Goal: Information Seeking & Learning: Learn about a topic

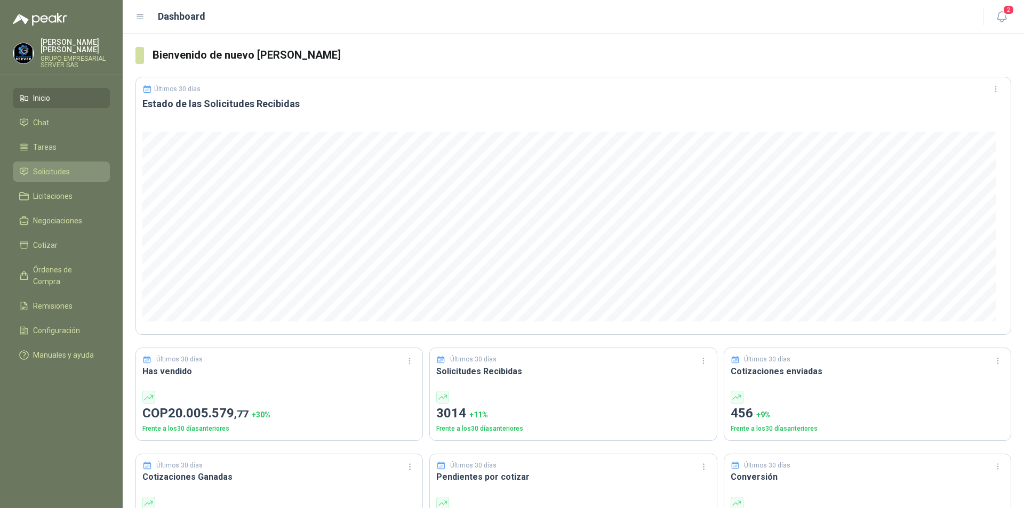
click at [52, 169] on span "Solicitudes" at bounding box center [51, 172] width 37 height 12
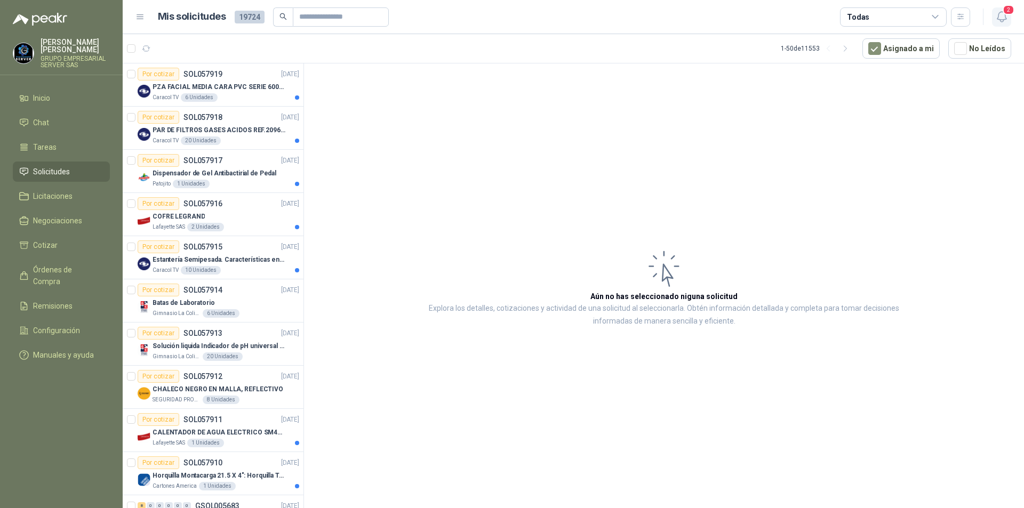
click at [1010, 17] on button "2" at bounding box center [1001, 16] width 19 height 19
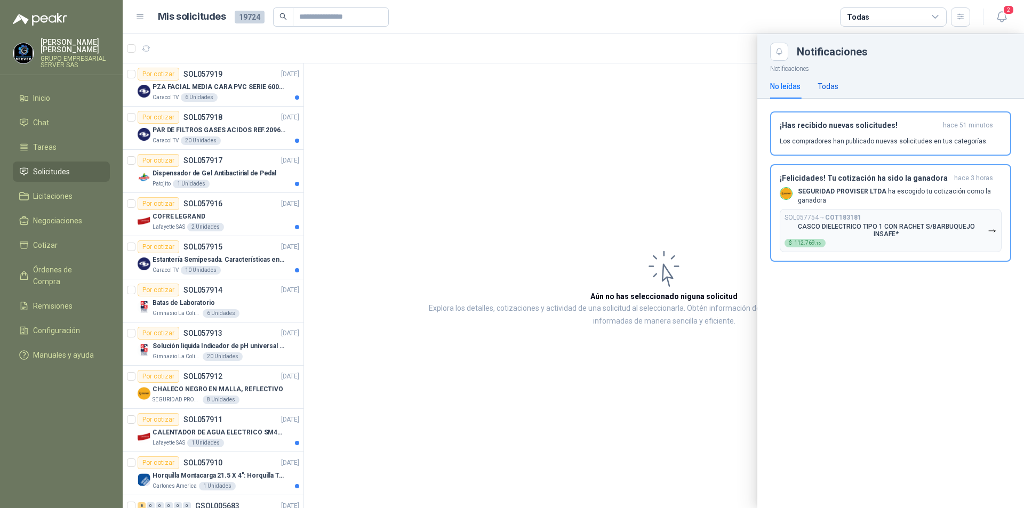
click at [836, 86] on div "Todas" at bounding box center [828, 87] width 21 height 12
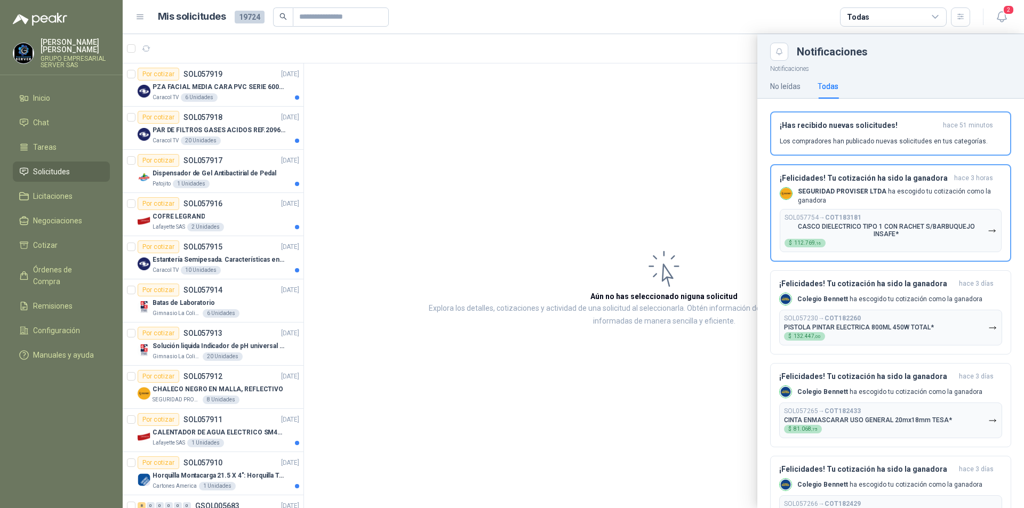
click at [471, 180] on div at bounding box center [574, 271] width 902 height 474
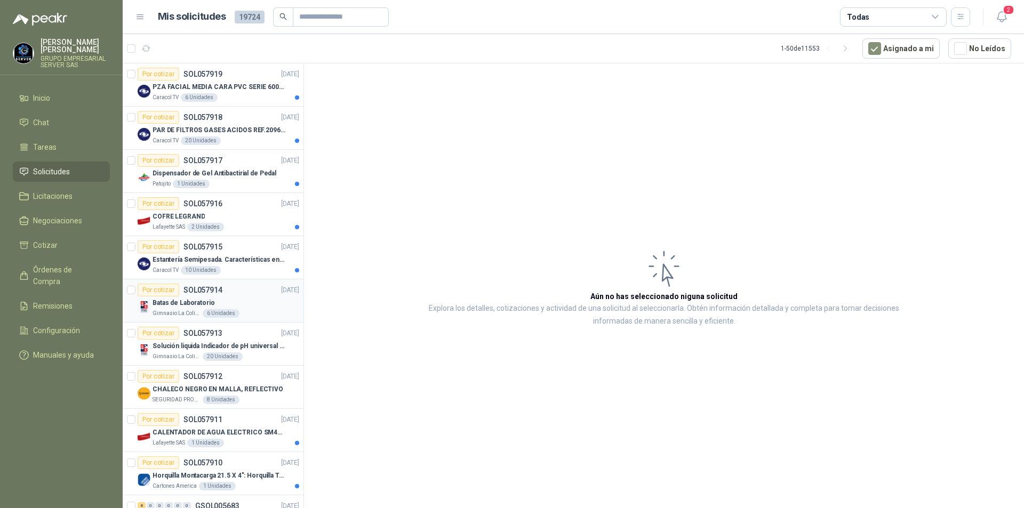
scroll to position [107, 0]
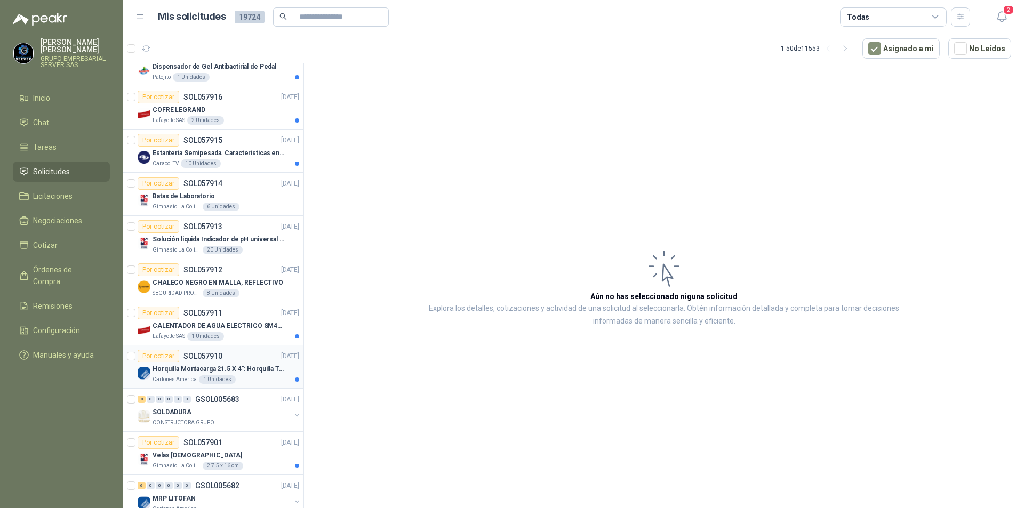
click at [187, 371] on p "Horquilla Montacarga 21.5 X 4": Horquilla Telescopica Overall size 2108 x 660 x…" at bounding box center [219, 369] width 133 height 10
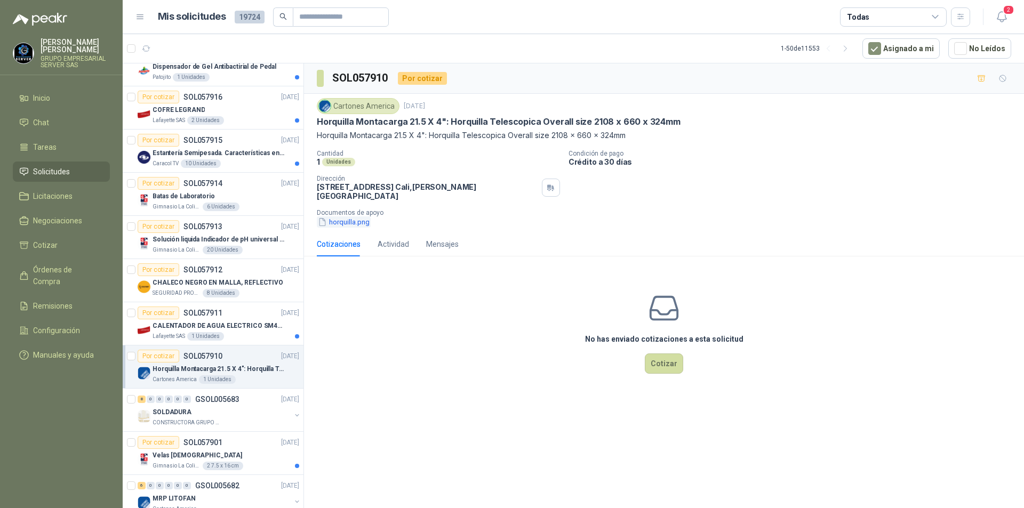
click at [347, 217] on button "horquilla.png" at bounding box center [344, 222] width 54 height 11
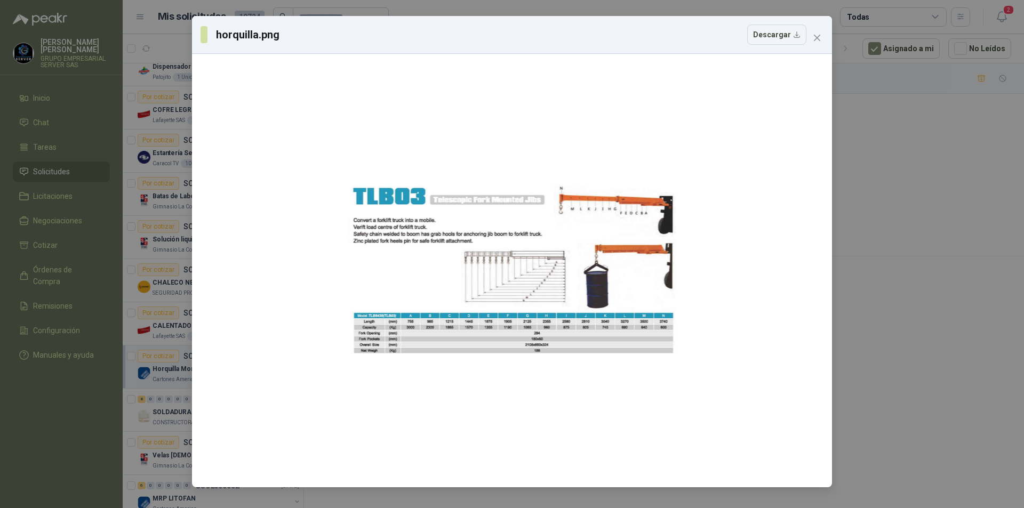
click at [944, 321] on div "horquilla.png Descargar" at bounding box center [512, 254] width 1024 height 508
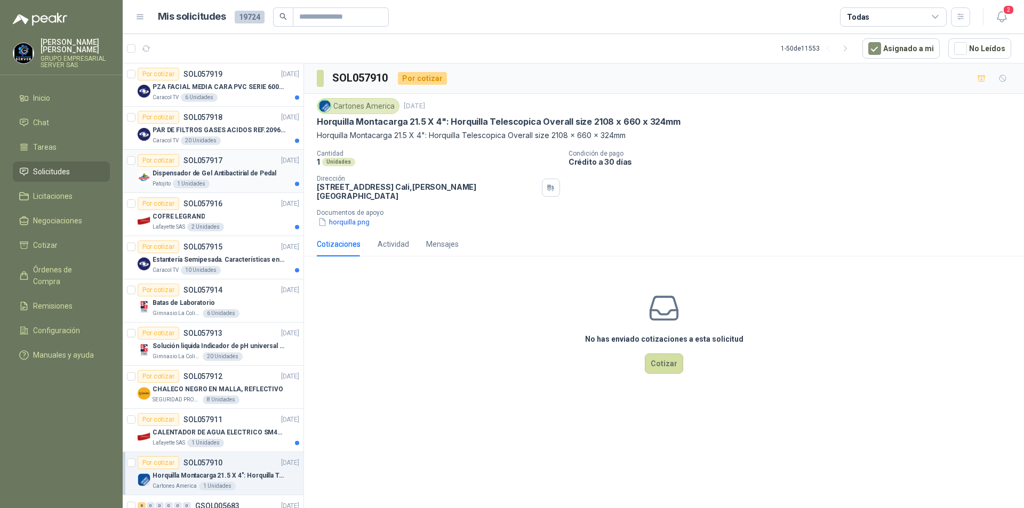
click at [210, 180] on div "Patojito 1 Unidades" at bounding box center [226, 184] width 147 height 9
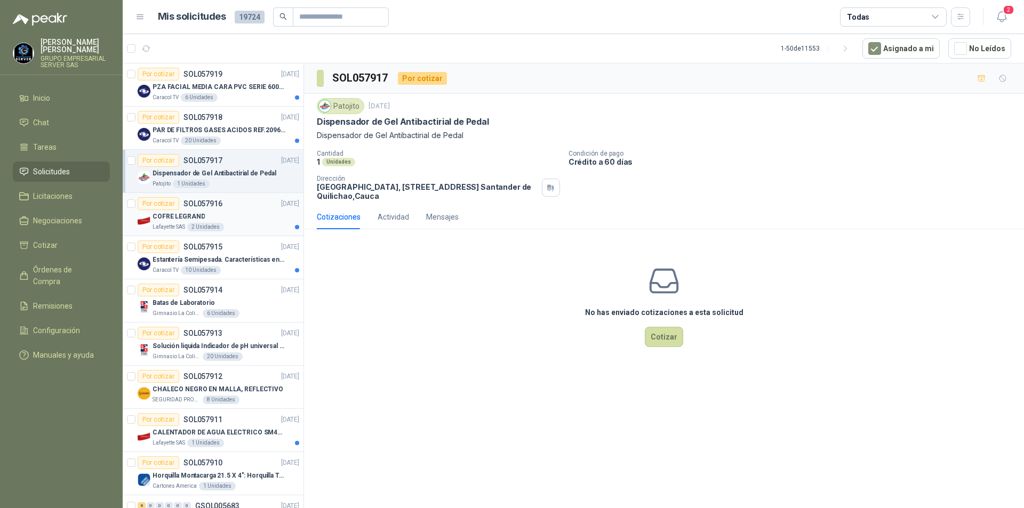
click at [206, 229] on div "2 Unidades" at bounding box center [205, 227] width 37 height 9
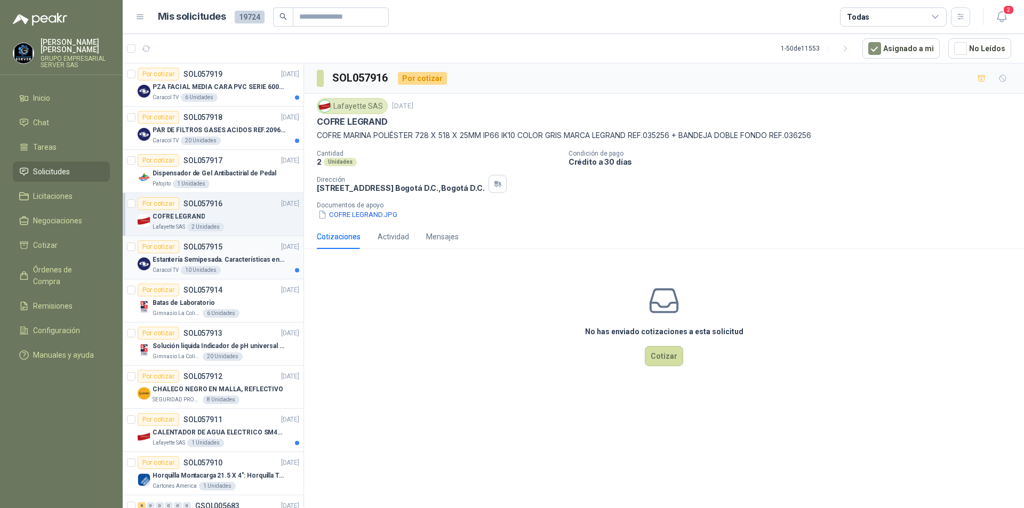
click at [237, 264] on p "Estantería Semipesada. Características en el adjunto" at bounding box center [219, 260] width 133 height 10
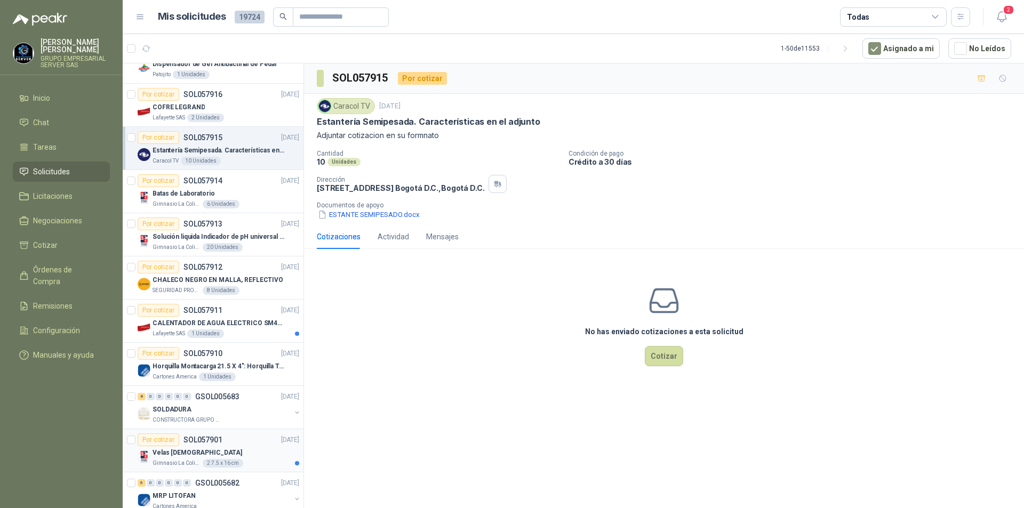
scroll to position [160, 0]
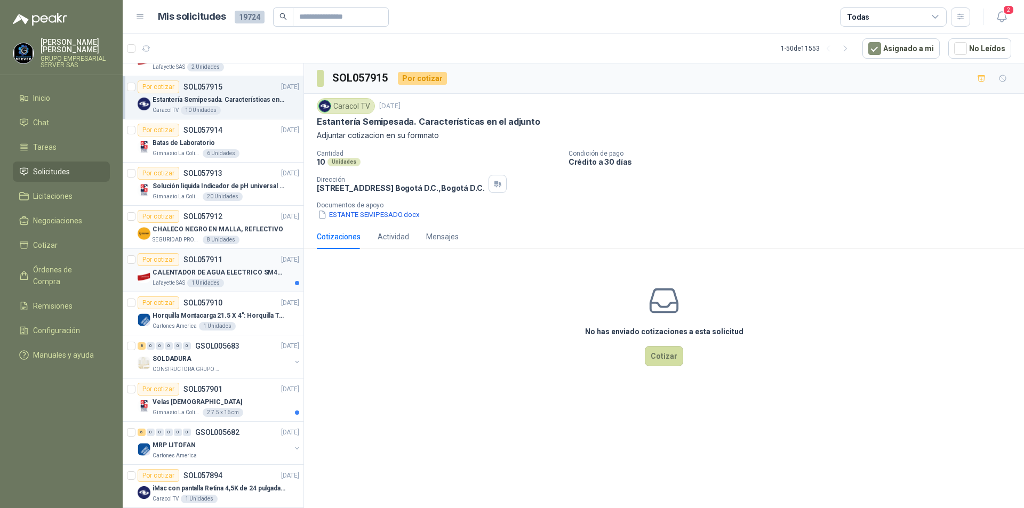
click at [221, 273] on p "CALENTADOR DE AGUA ELECTRICO SM400 5-9LITROS" at bounding box center [219, 273] width 133 height 10
